Goal: Transaction & Acquisition: Purchase product/service

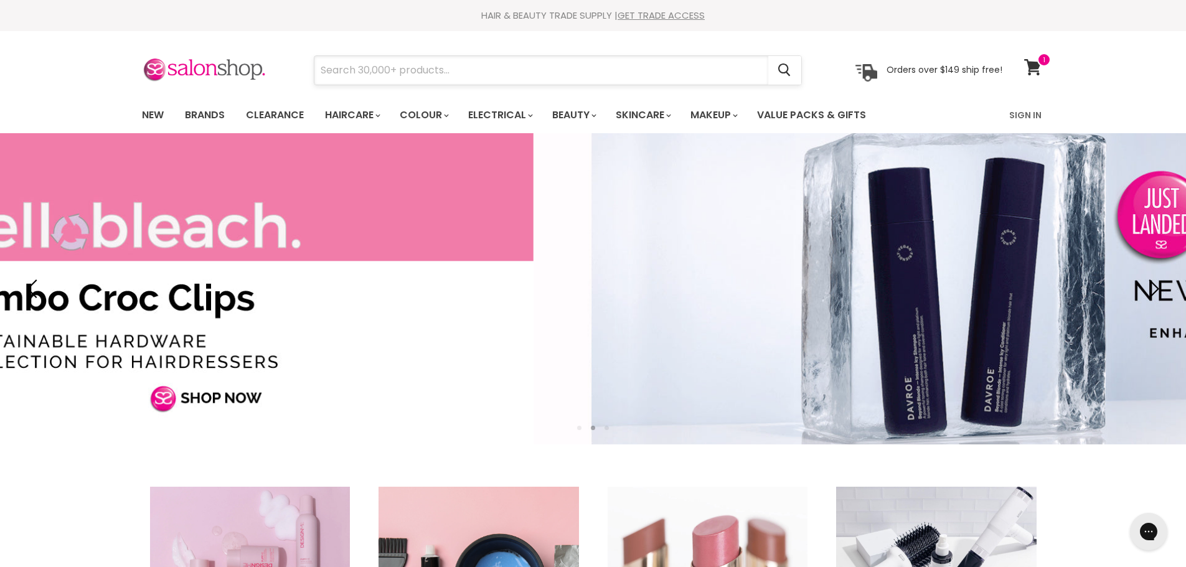
click at [442, 80] on input "Search" at bounding box center [541, 70] width 454 height 29
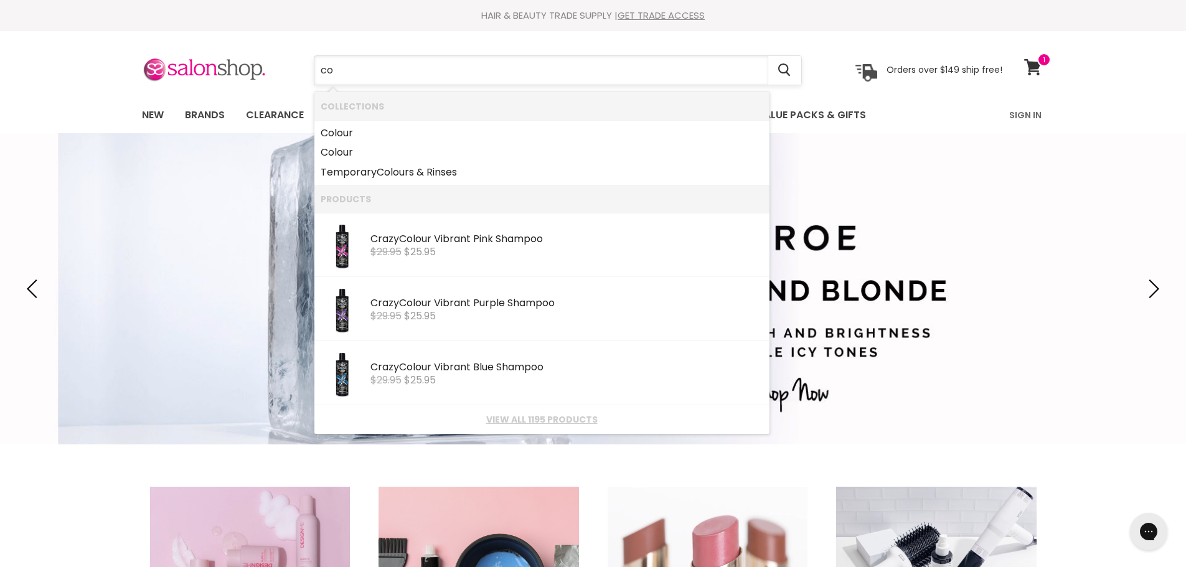
type input "c"
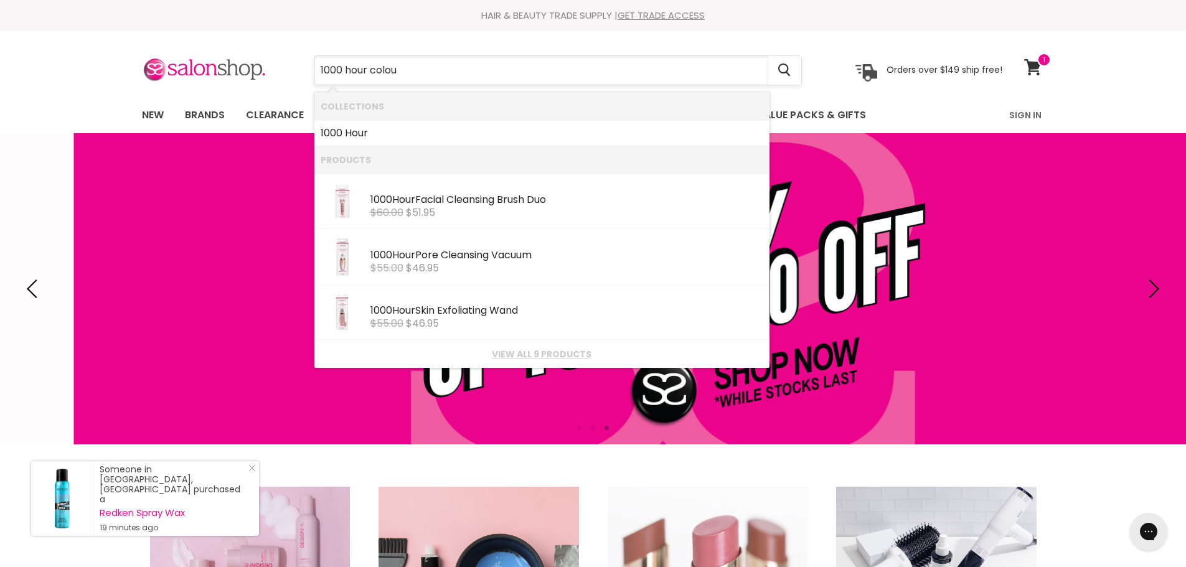
type input "1000 hour colour"
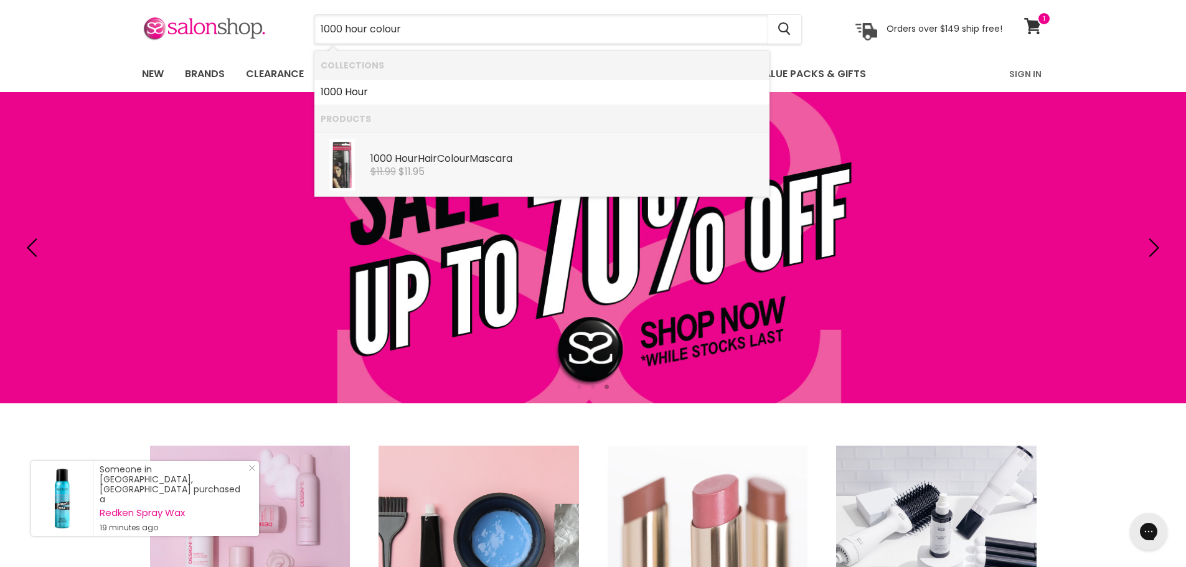
scroll to position [62, 0]
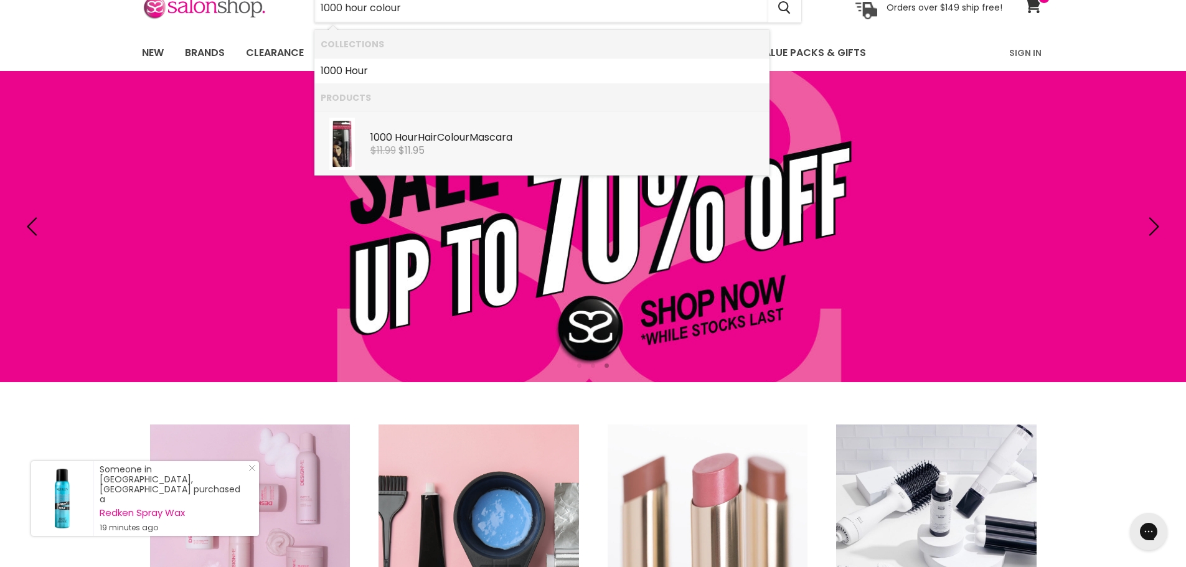
click at [463, 131] on b "Colour" at bounding box center [453, 137] width 32 height 14
